Goal: Information Seeking & Learning: Learn about a topic

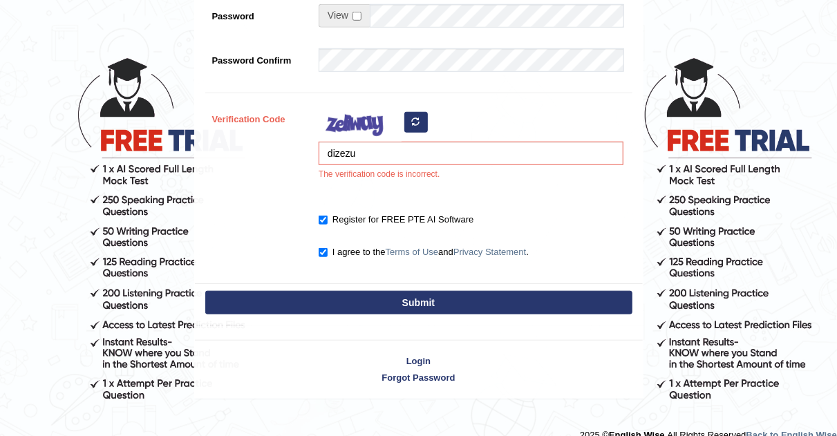
scroll to position [514, 0]
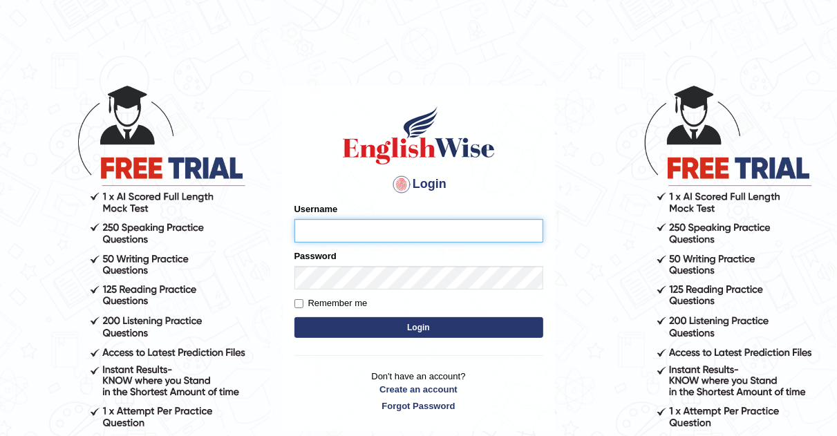
click at [367, 225] on input "Username" at bounding box center [418, 230] width 249 height 23
type input "AJAYBAHADUR"
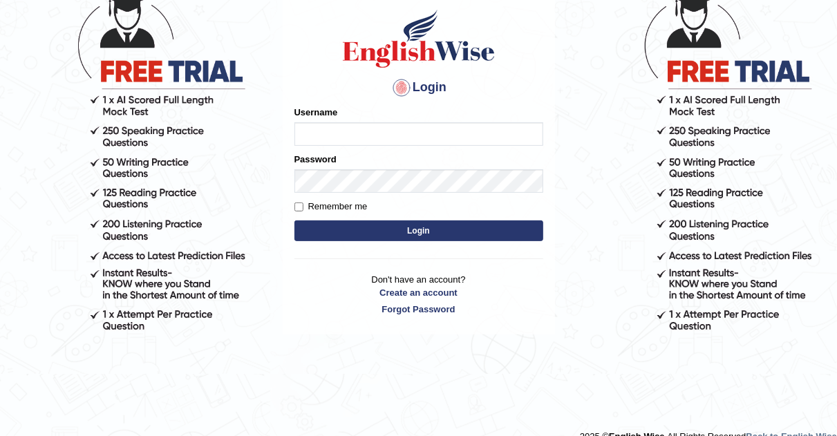
scroll to position [7, 0]
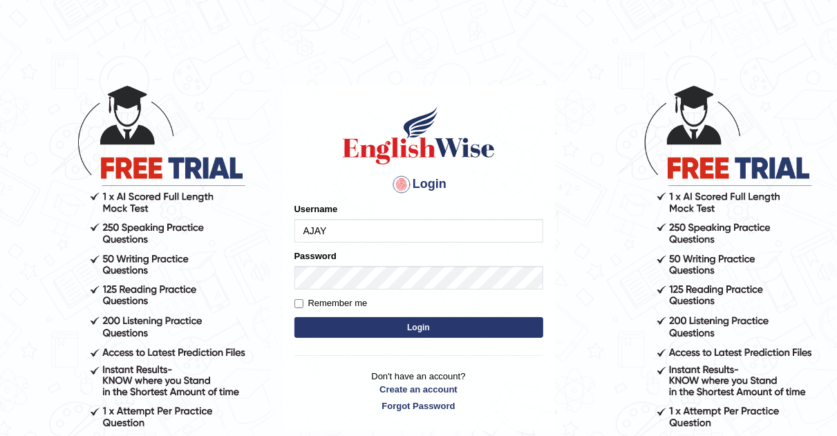
type input "AJAYBAHADUR"
click at [448, 318] on button "Login" at bounding box center [418, 327] width 249 height 21
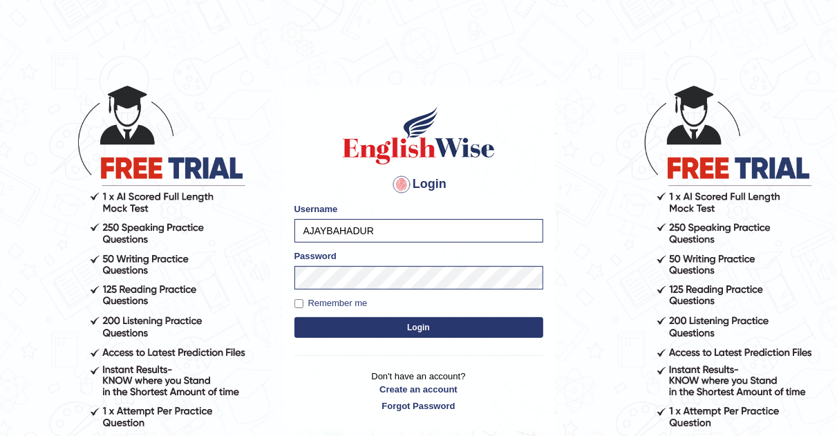
click at [464, 330] on button "Login" at bounding box center [418, 327] width 249 height 21
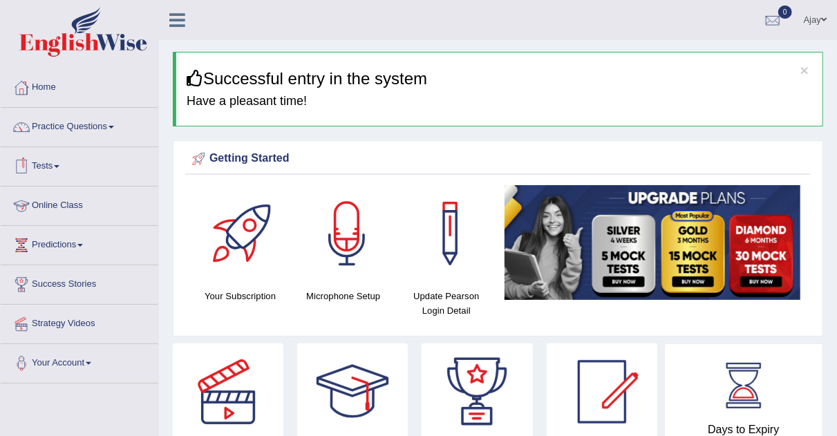
click at [32, 204] on link "Online Class" at bounding box center [80, 204] width 158 height 35
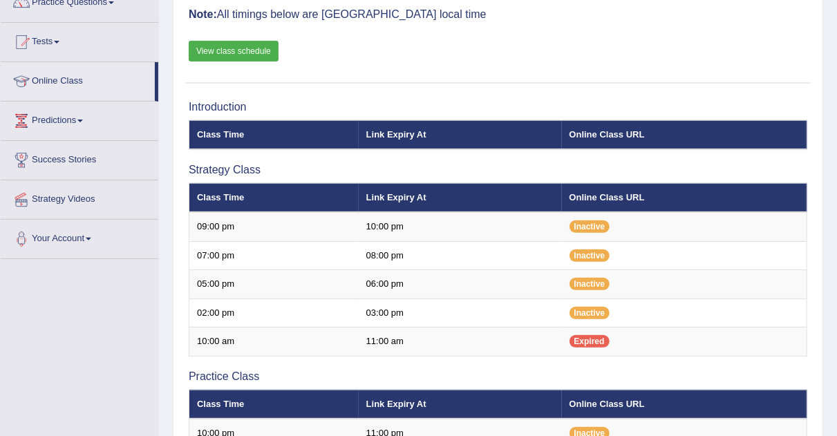
scroll to position [122, 0]
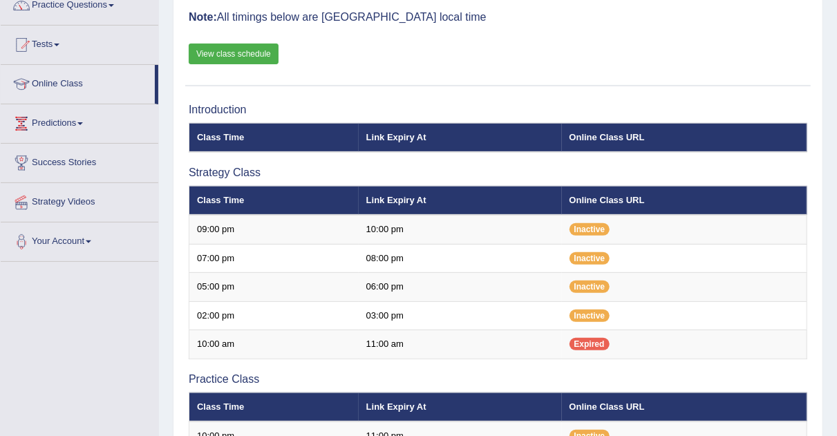
click at [227, 41] on div "Online Classes Note: All timings below are [GEOGRAPHIC_DATA] local time View cl…" at bounding box center [497, 30] width 625 height 111
click at [227, 51] on link "View class schedule" at bounding box center [234, 54] width 90 height 21
drag, startPoint x: 157, startPoint y: 84, endPoint x: 158, endPoint y: 102, distance: 17.3
click at [158, 102] on div "Home Practice Questions Speaking Practice Read Aloud Repeat Sentence Describe I…" at bounding box center [79, 104] width 178 height 315
drag, startPoint x: 158, startPoint y: 102, endPoint x: 173, endPoint y: 99, distance: 15.4
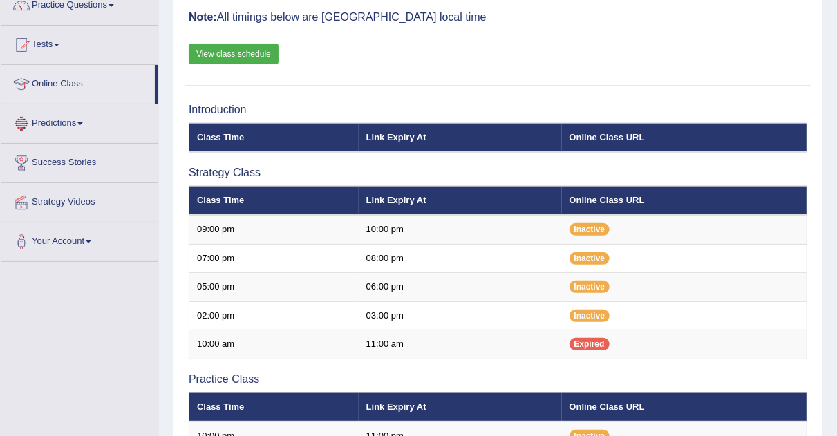
click at [173, 99] on div "Toggle navigation Home Practice Questions Speaking Practice Read Aloud Repeat S…" at bounding box center [418, 348] width 837 height 940
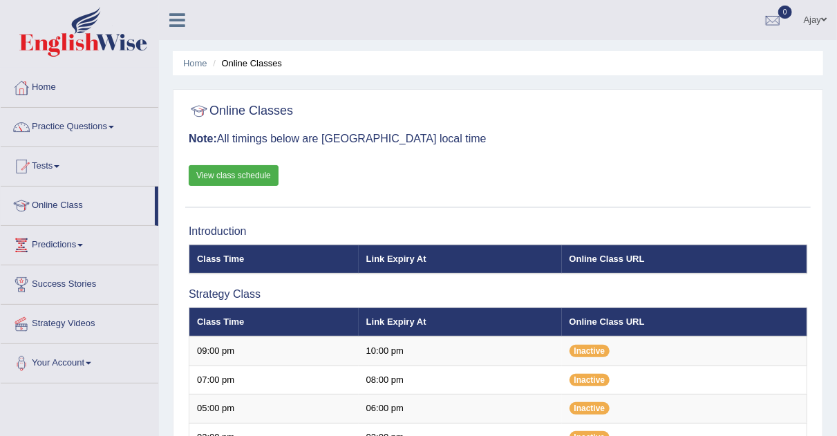
click at [246, 174] on link "View class schedule" at bounding box center [234, 175] width 90 height 21
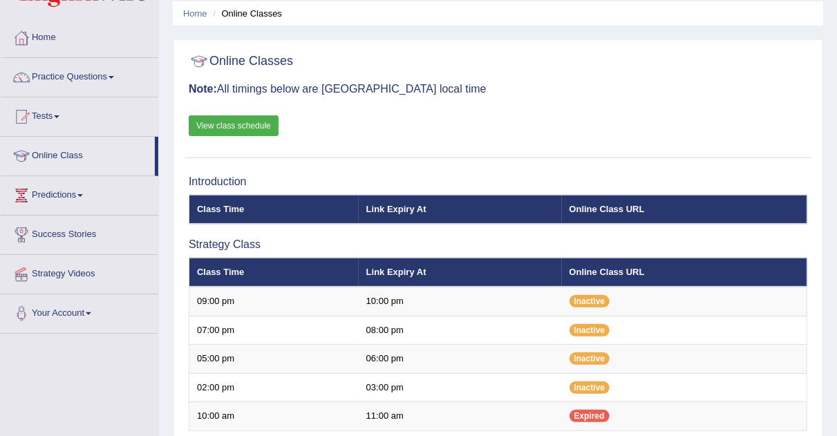
scroll to position [41, 0]
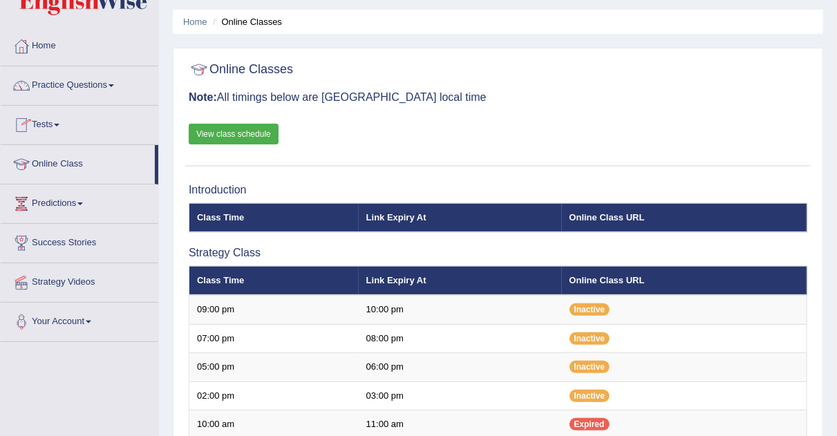
click at [45, 125] on link "Tests" at bounding box center [80, 123] width 158 height 35
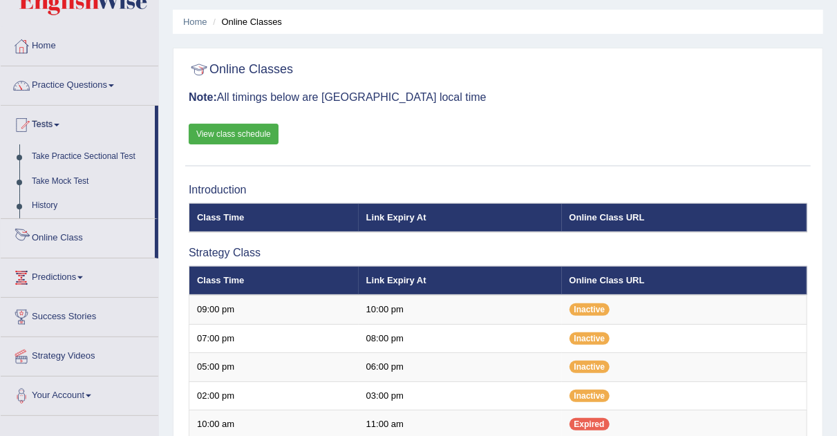
click at [75, 242] on link "Online Class" at bounding box center [78, 236] width 154 height 35
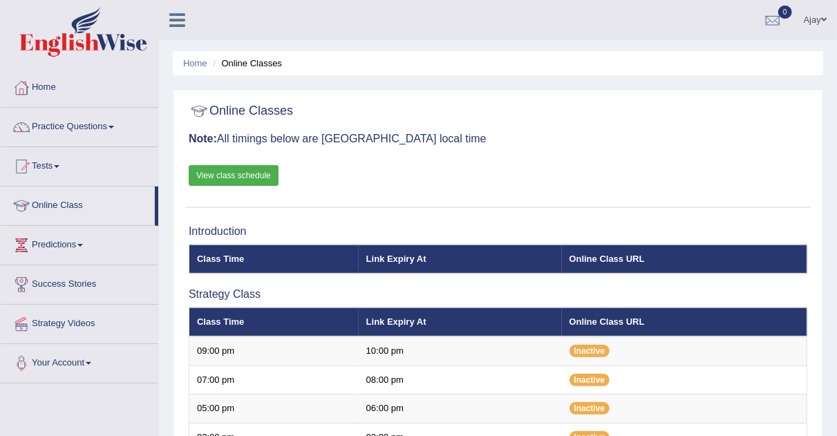
click at [99, 126] on link "Practice Questions" at bounding box center [80, 125] width 158 height 35
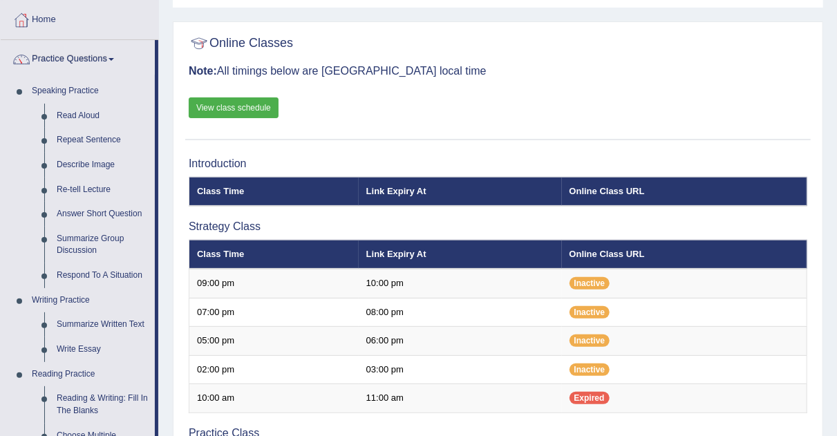
scroll to position [69, 0]
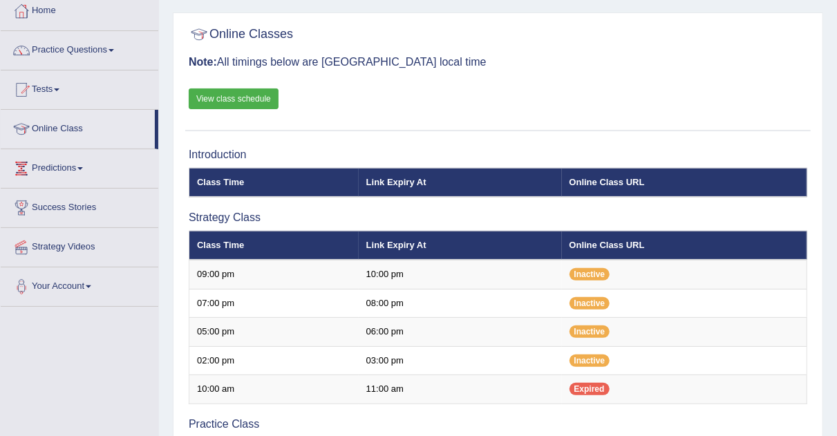
scroll to position [70, 0]
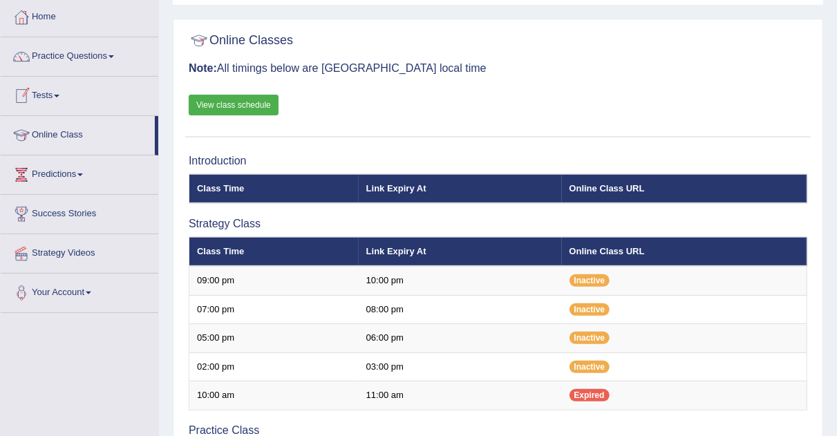
click at [61, 91] on link "Tests" at bounding box center [80, 94] width 158 height 35
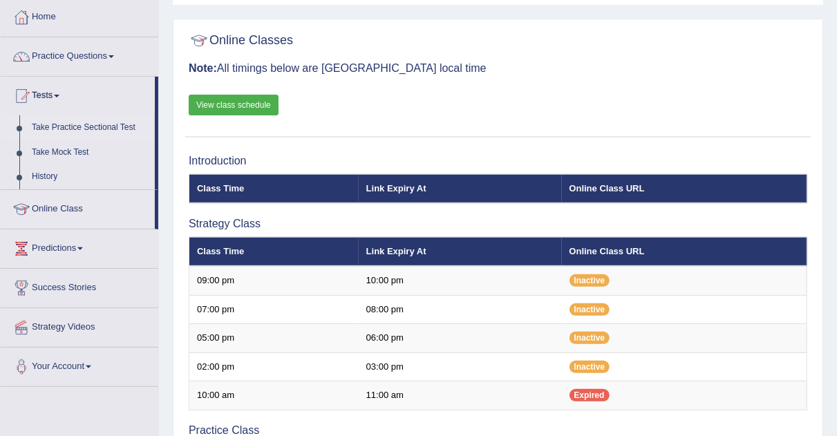
click at [72, 126] on link "Take Practice Sectional Test" at bounding box center [90, 127] width 129 height 25
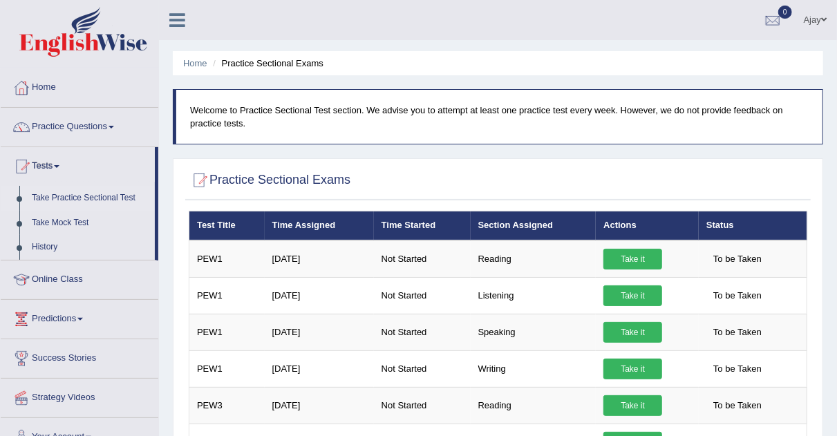
drag, startPoint x: 155, startPoint y: 240, endPoint x: 156, endPoint y: 229, distance: 11.1
click at [156, 229] on li "Tests Take Practice Sectional Test Take Mock Test History" at bounding box center [80, 203] width 158 height 113
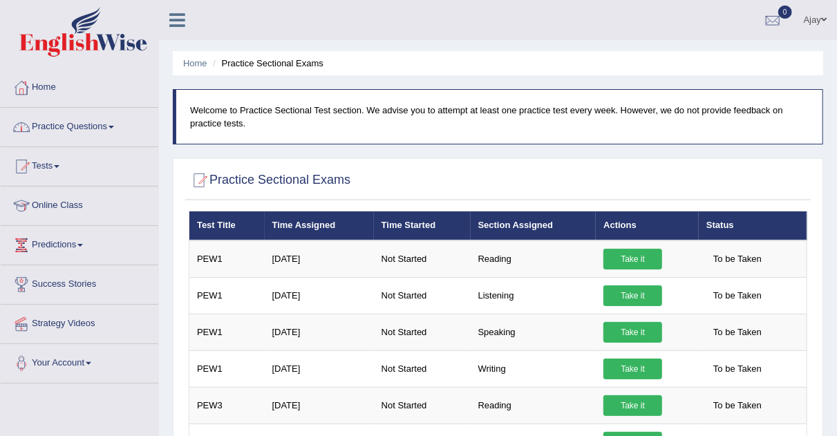
click at [79, 126] on link "Practice Questions" at bounding box center [80, 125] width 158 height 35
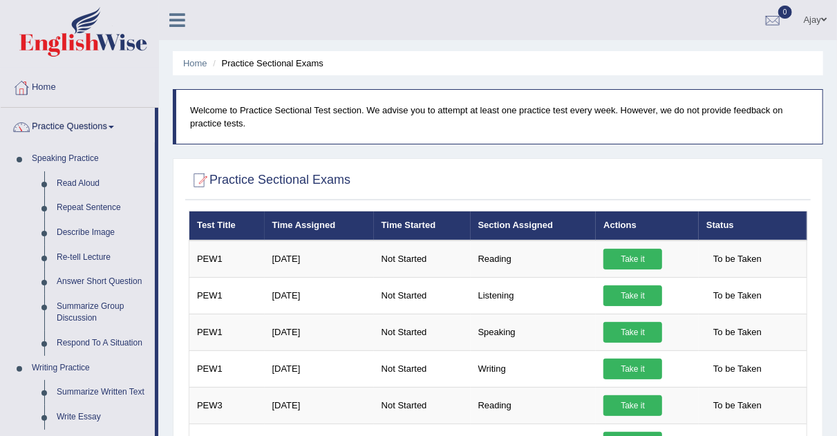
drag, startPoint x: 158, startPoint y: 168, endPoint x: 157, endPoint y: 191, distance: 22.8
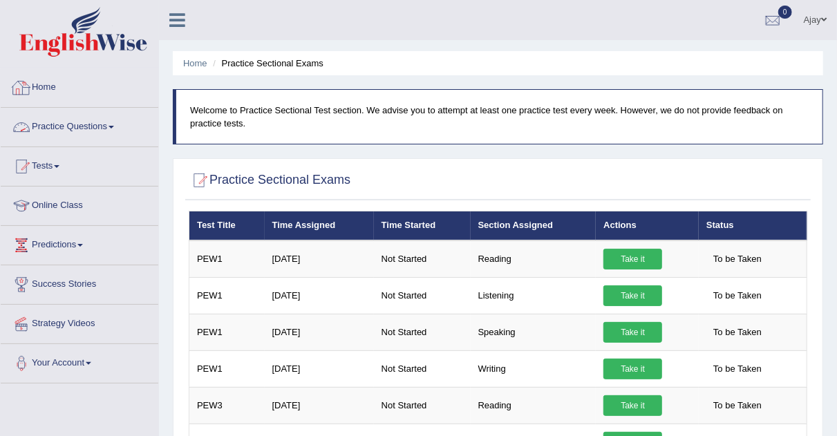
click at [156, 92] on link "Home" at bounding box center [80, 85] width 158 height 35
click at [115, 124] on link "Practice Questions" at bounding box center [80, 125] width 158 height 35
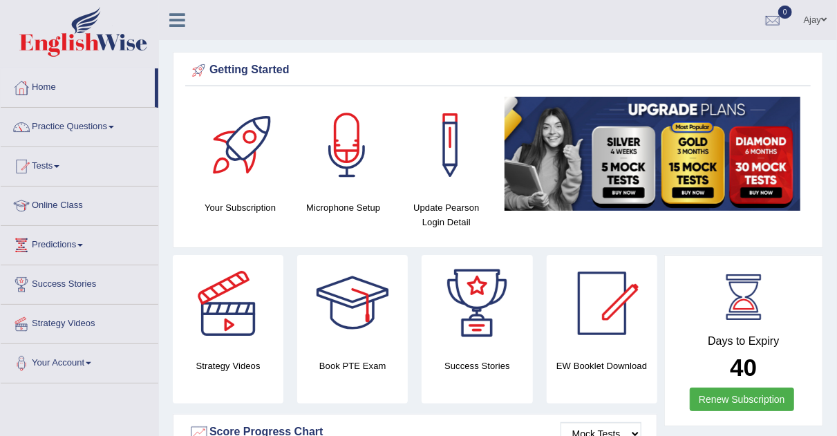
click at [269, 362] on h4 "Strategy Videos" at bounding box center [228, 366] width 111 height 15
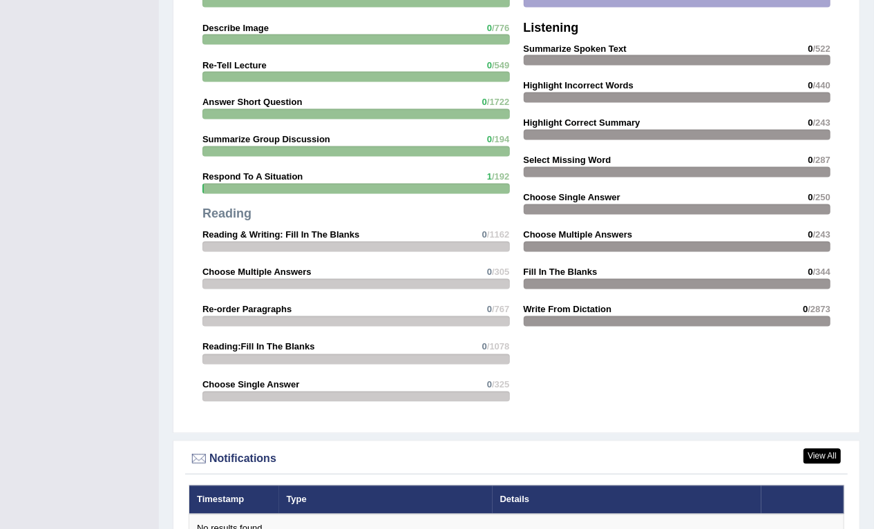
scroll to position [1245, 0]
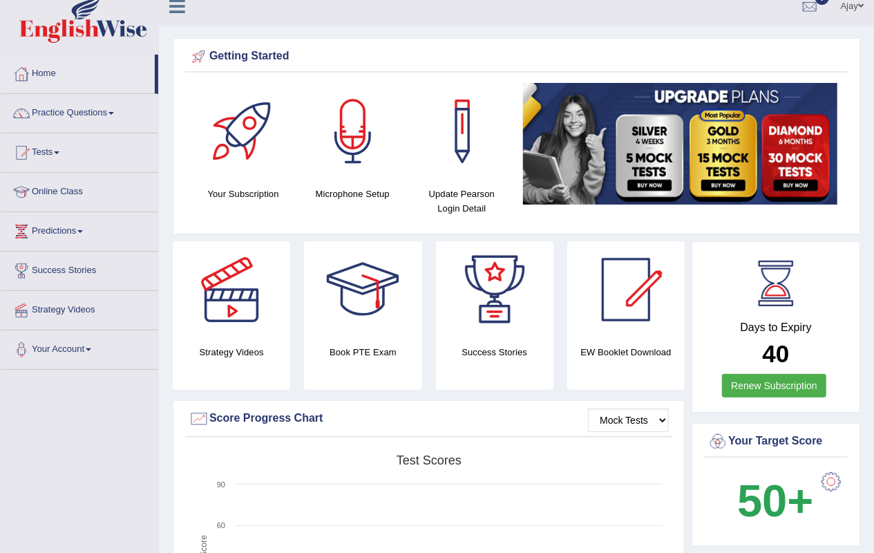
scroll to position [23, 0]
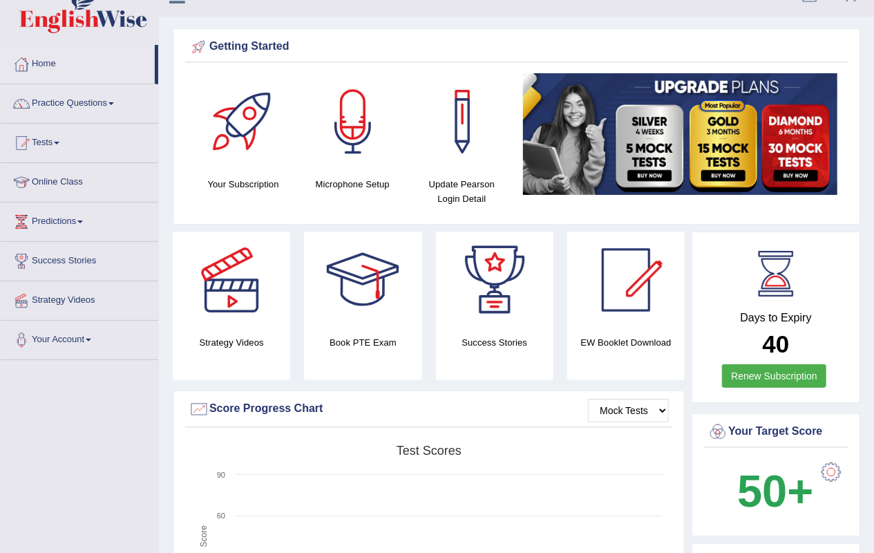
click at [50, 57] on link "Home" at bounding box center [78, 62] width 154 height 35
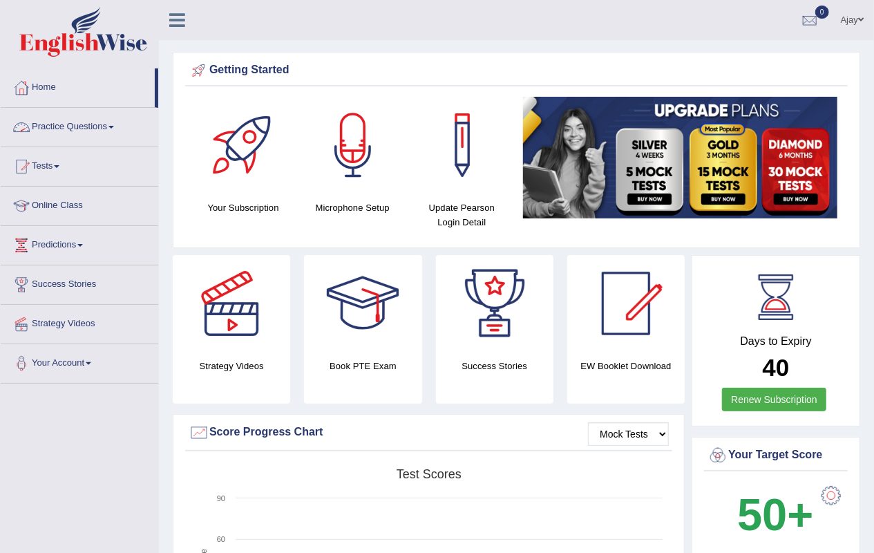
drag, startPoint x: 159, startPoint y: 93, endPoint x: 158, endPoint y: 86, distance: 7.0
click at [156, 85] on li "Home" at bounding box center [80, 87] width 158 height 39
click at [158, 97] on div "Home Practice Questions Speaking Practice Read Aloud Repeat Sentence Describe I…" at bounding box center [79, 225] width 178 height 315
click at [677, 6] on ul "Ajay Toggle navigation Username: AJAYBAHADUR Access Type: Online Subscription: …" at bounding box center [624, 19] width 501 height 39
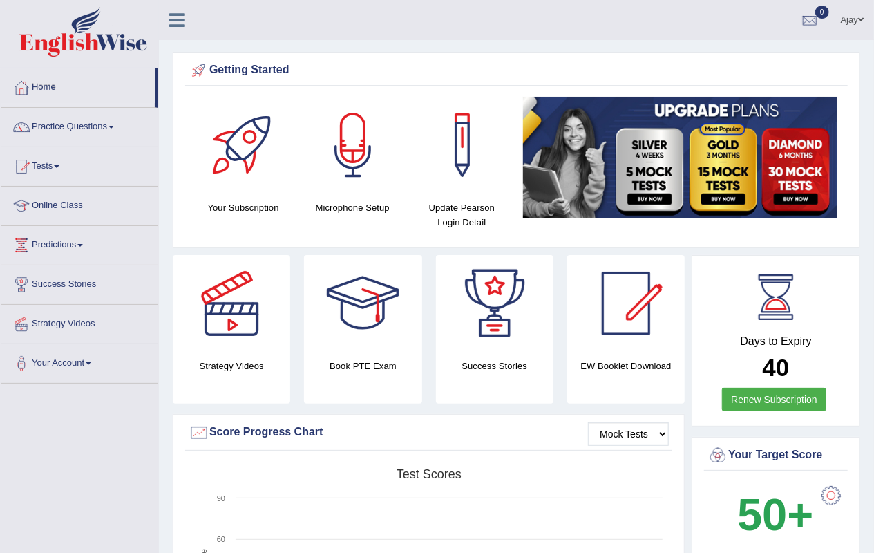
click at [182, 32] on div "Ajay Toggle navigation Username: AJAYBAHADUR Access Type: Online Subscription: …" at bounding box center [516, 20] width 715 height 40
click at [62, 202] on link "Online Class" at bounding box center [80, 204] width 158 height 35
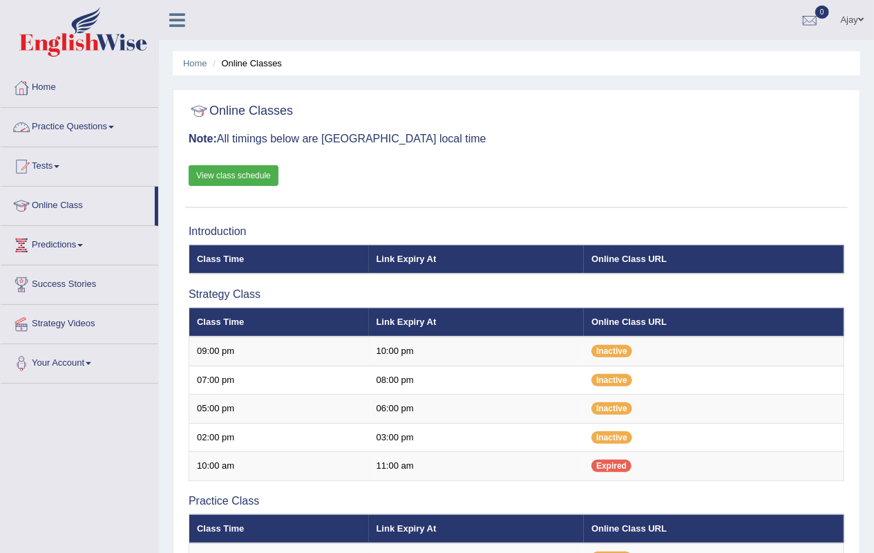
click at [116, 124] on link "Practice Questions" at bounding box center [80, 125] width 158 height 35
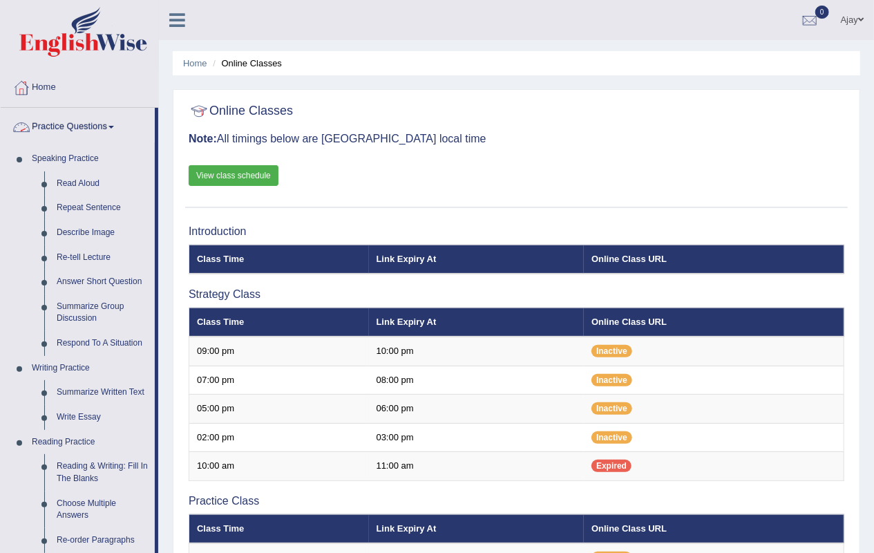
click at [117, 122] on link "Practice Questions" at bounding box center [78, 125] width 154 height 35
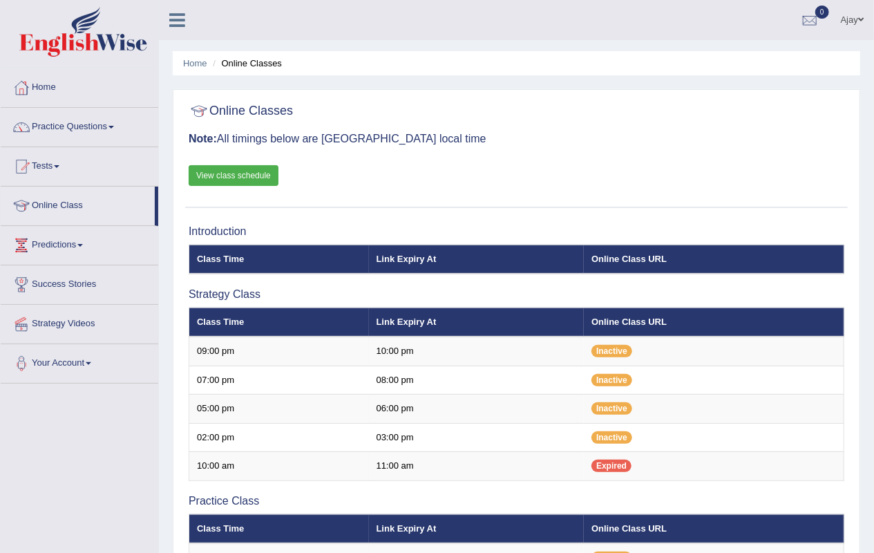
click at [757, 133] on h3 "Note: All timings below are [GEOGRAPHIC_DATA] local time" at bounding box center [517, 139] width 656 height 12
click at [663, 0] on ul "Ajay Toggle navigation Username: AJAYBAHADUR Access Type: Online Subscription: …" at bounding box center [624, 19] width 501 height 39
click at [180, 22] on icon at bounding box center [177, 20] width 16 height 18
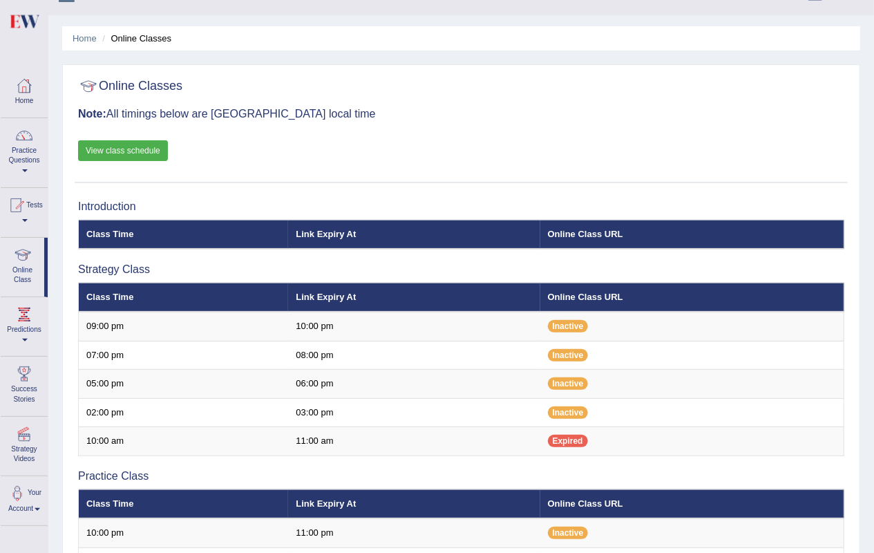
scroll to position [3, 0]
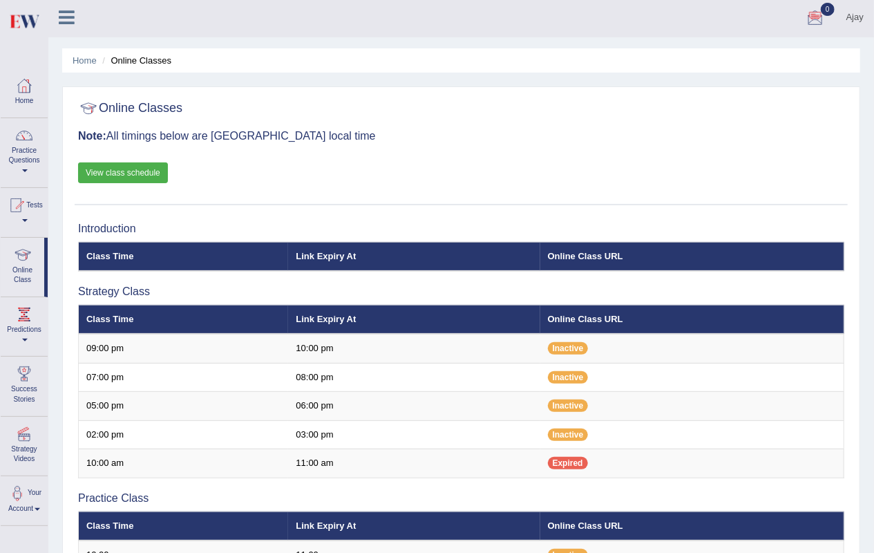
click at [66, 17] on icon at bounding box center [67, 17] width 16 height 18
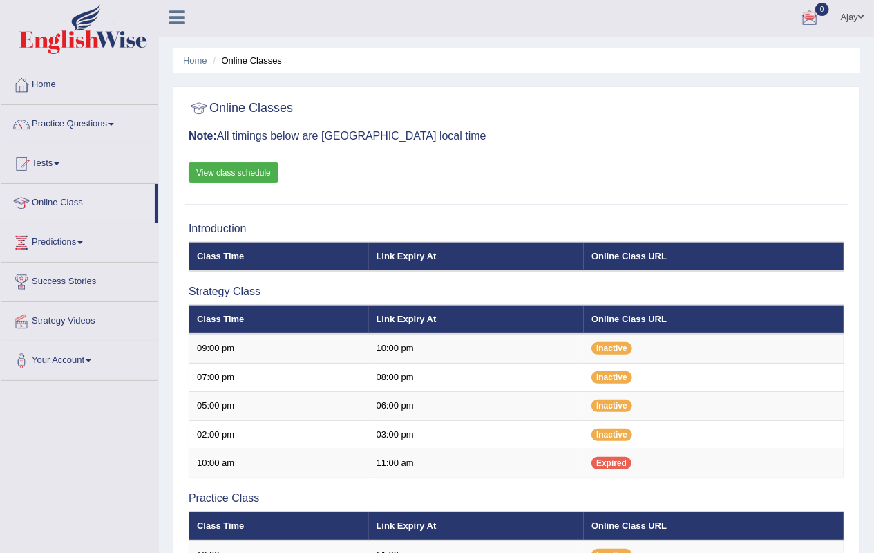
click at [190, 0] on div at bounding box center [183, 12] width 48 height 30
click at [182, 17] on icon at bounding box center [177, 17] width 16 height 18
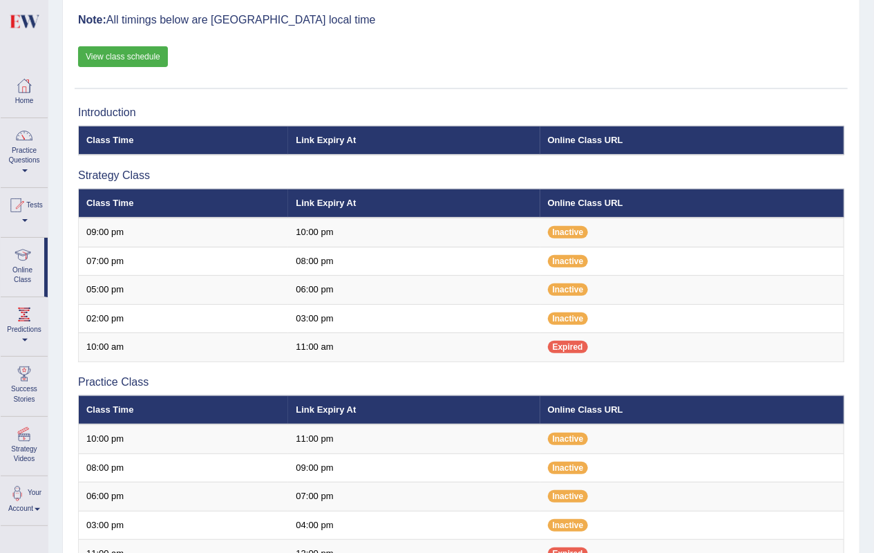
scroll to position [0, 0]
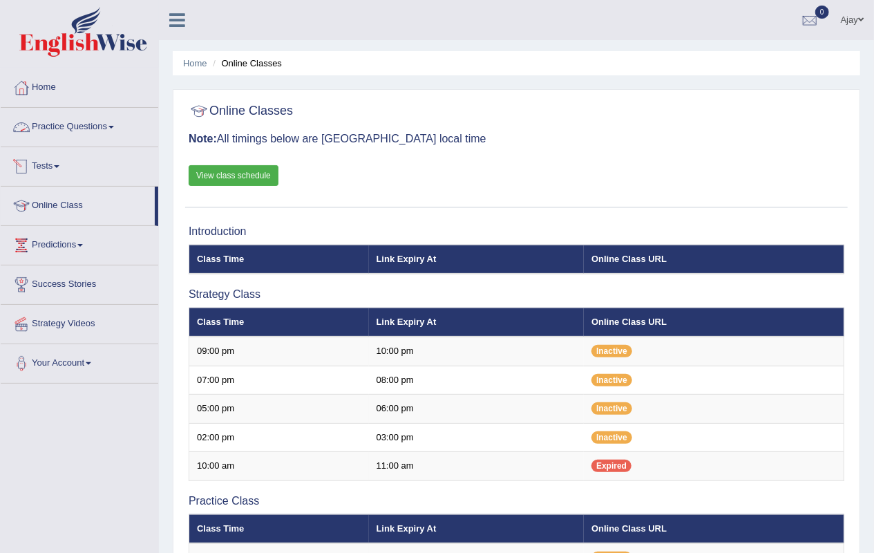
click at [47, 162] on link "Tests" at bounding box center [80, 164] width 158 height 35
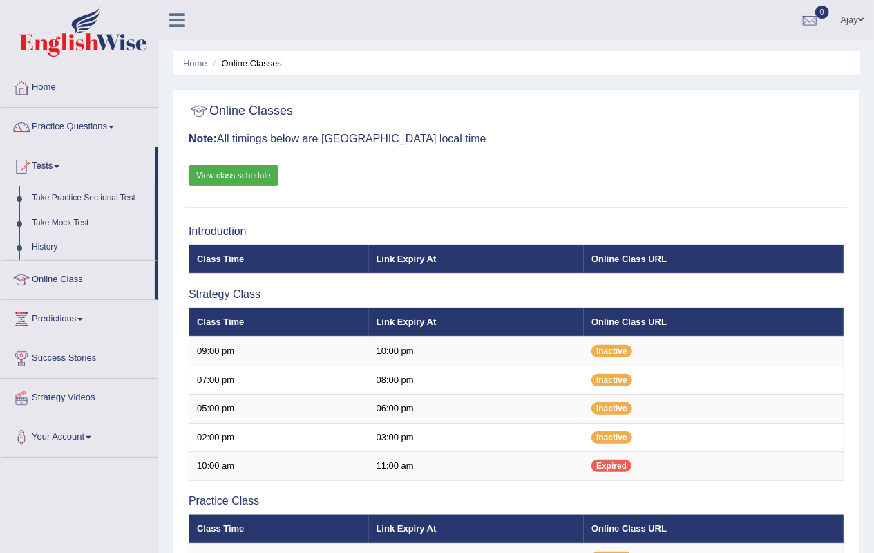
click at [72, 220] on link "Take Mock Test" at bounding box center [90, 223] width 129 height 25
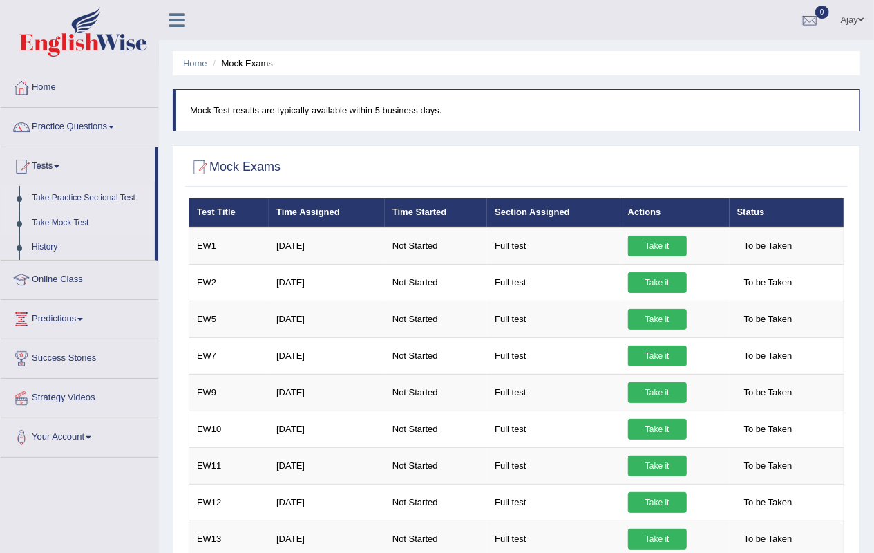
click at [106, 199] on link "Take Practice Sectional Test" at bounding box center [90, 198] width 129 height 25
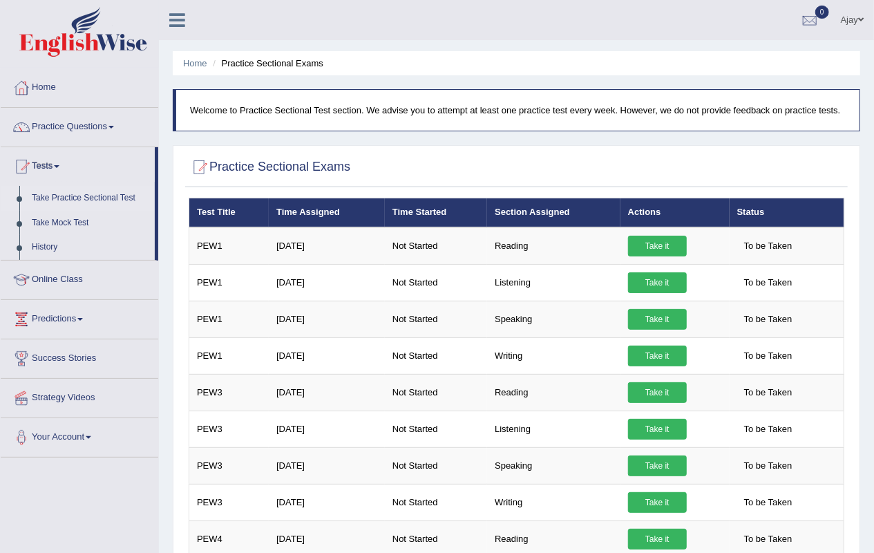
click at [65, 280] on link "Online Class" at bounding box center [80, 277] width 158 height 35
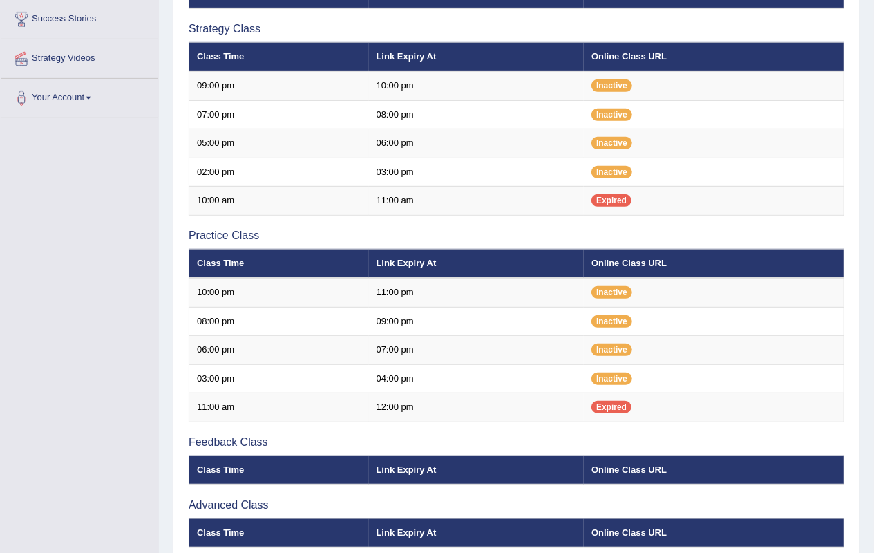
scroll to position [263, 0]
